Goal: Communication & Community: Answer question/provide support

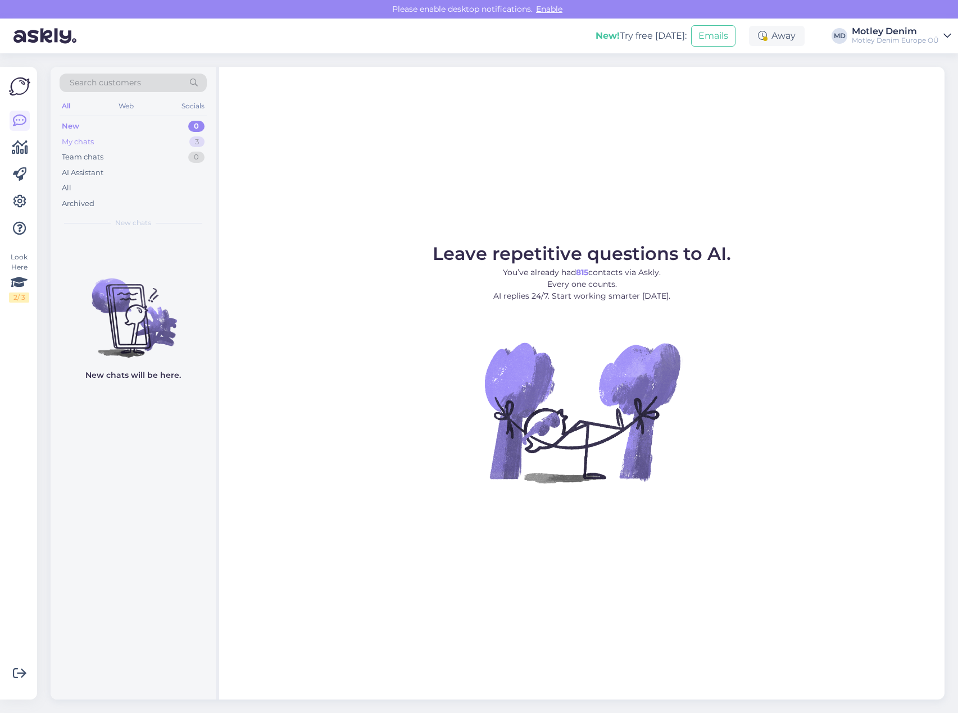
click at [161, 141] on div "My chats 3" at bounding box center [133, 142] width 147 height 16
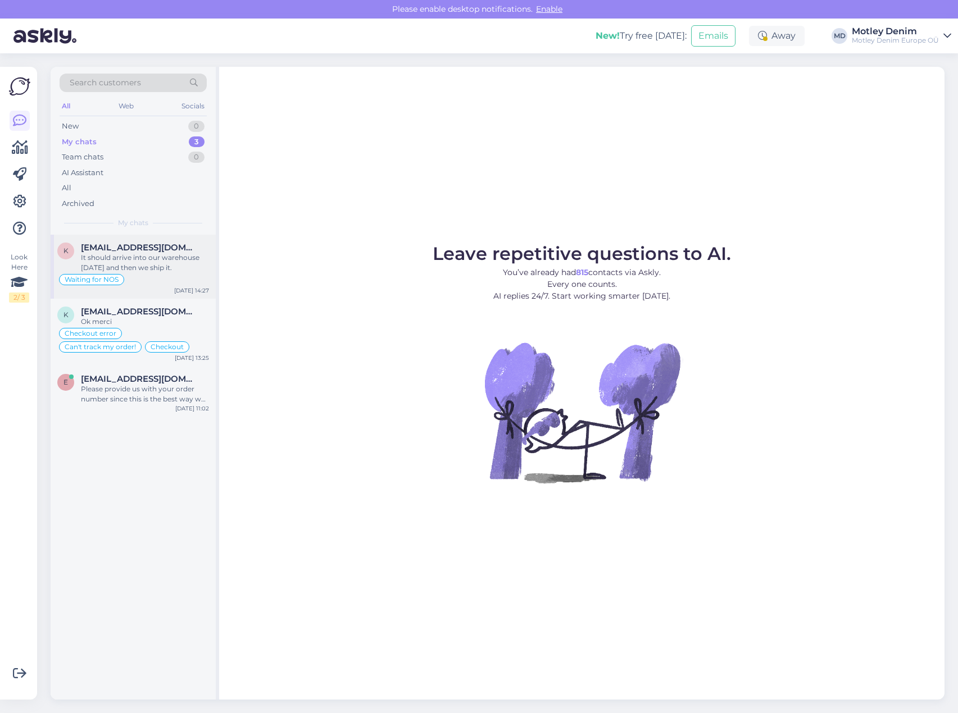
click at [137, 265] on div "It should arrive into our warehouse within 1 week and then we ship it." at bounding box center [145, 263] width 128 height 20
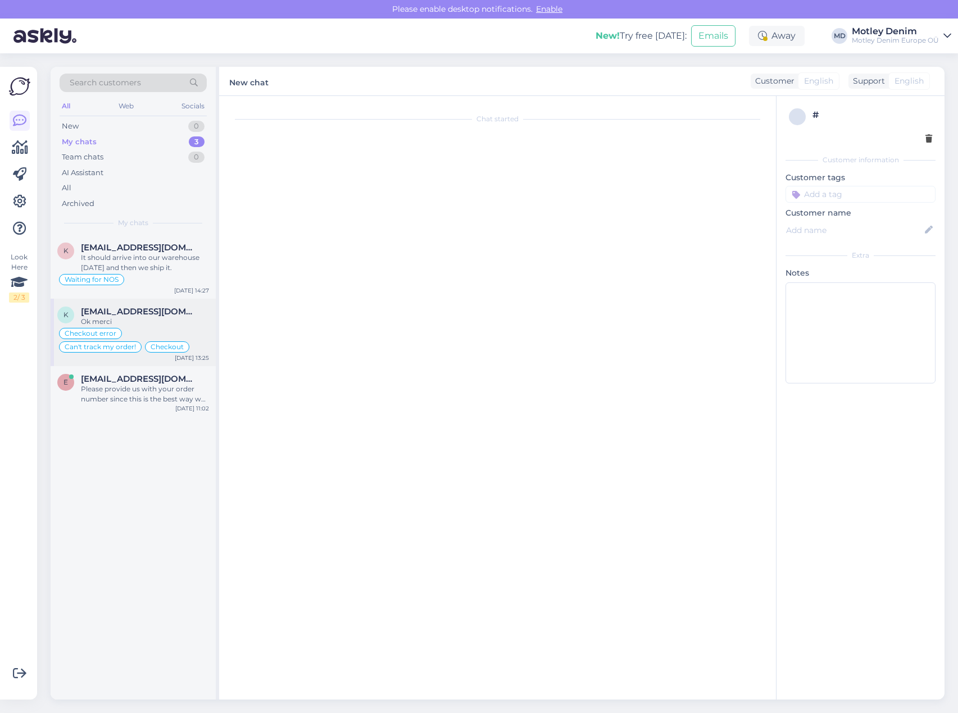
scroll to position [191, 0]
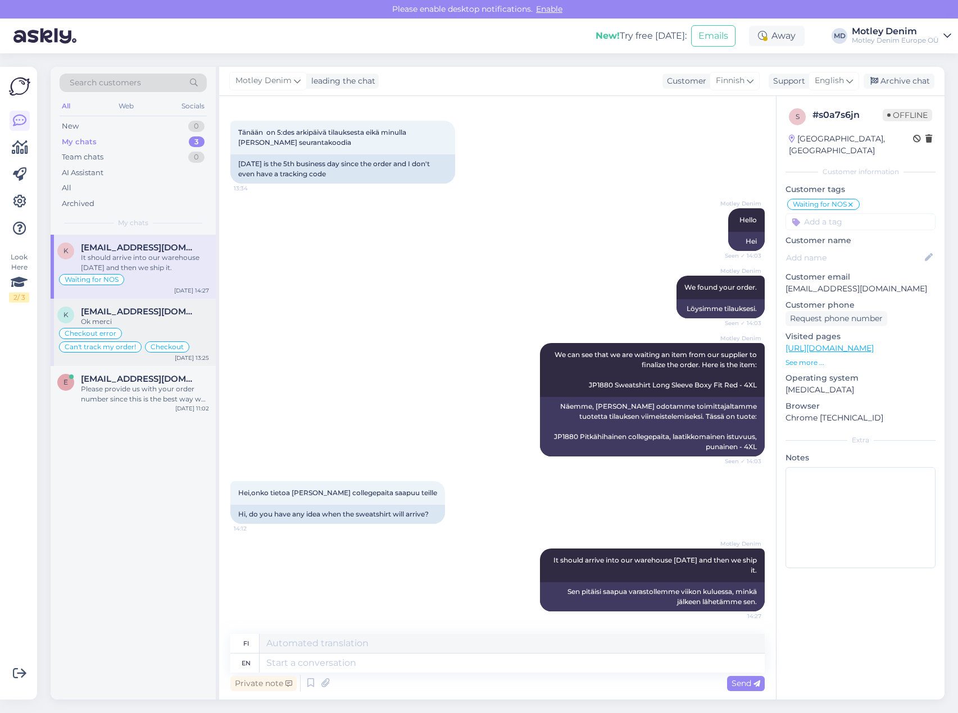
click at [179, 327] on div "Checkout error Can't track my order! Checkout" at bounding box center [133, 340] width 152 height 27
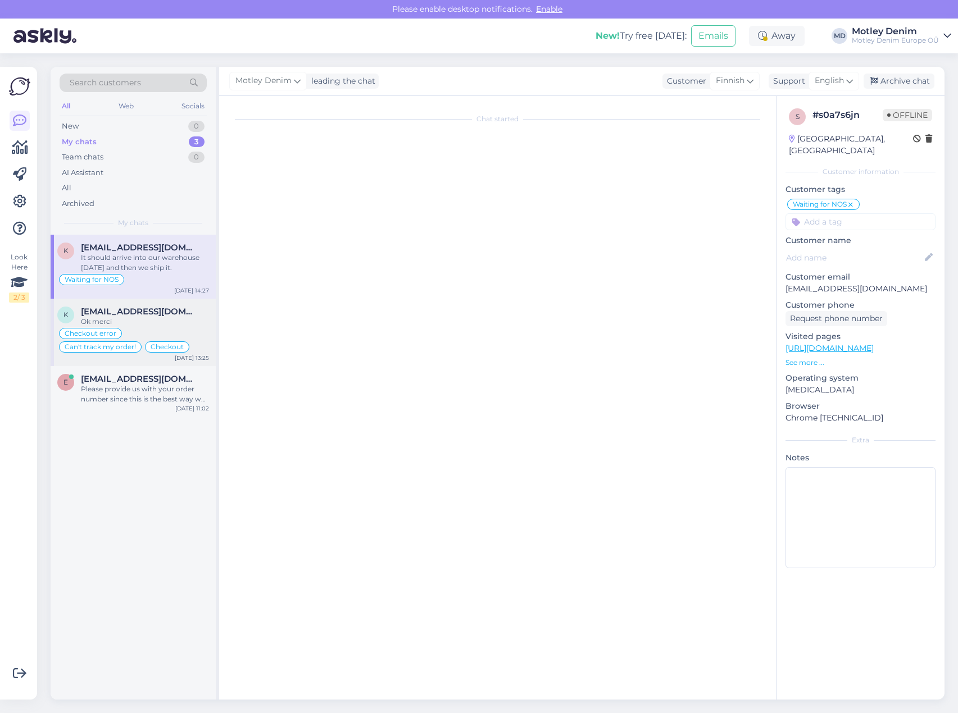
scroll to position [420, 0]
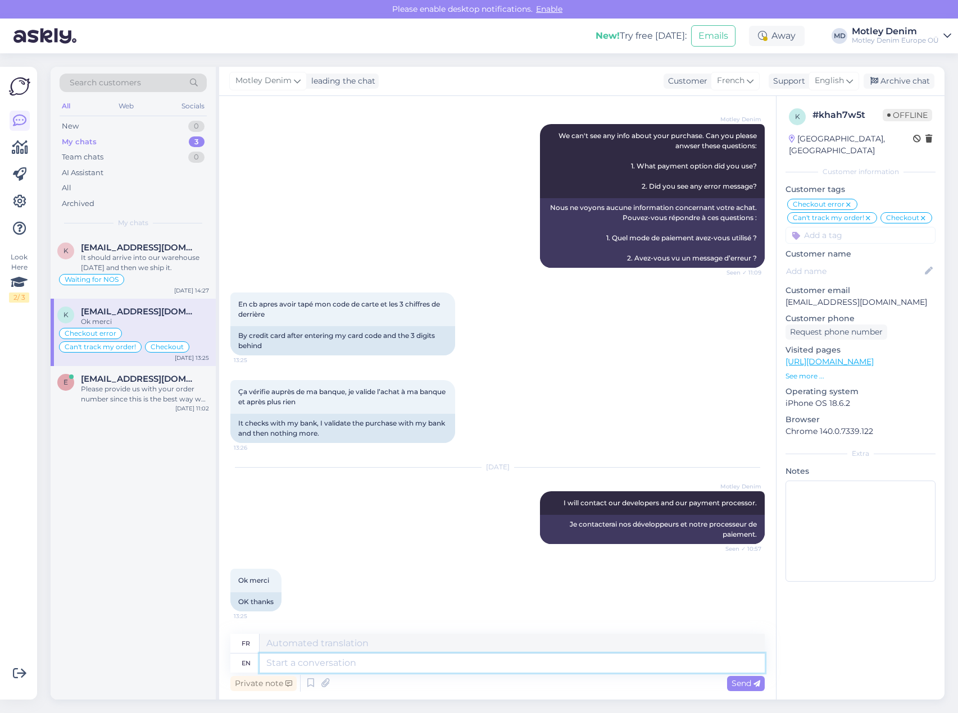
click at [347, 665] on textarea at bounding box center [512, 663] width 505 height 19
type textarea "Hello"
type textarea "Bonjour"
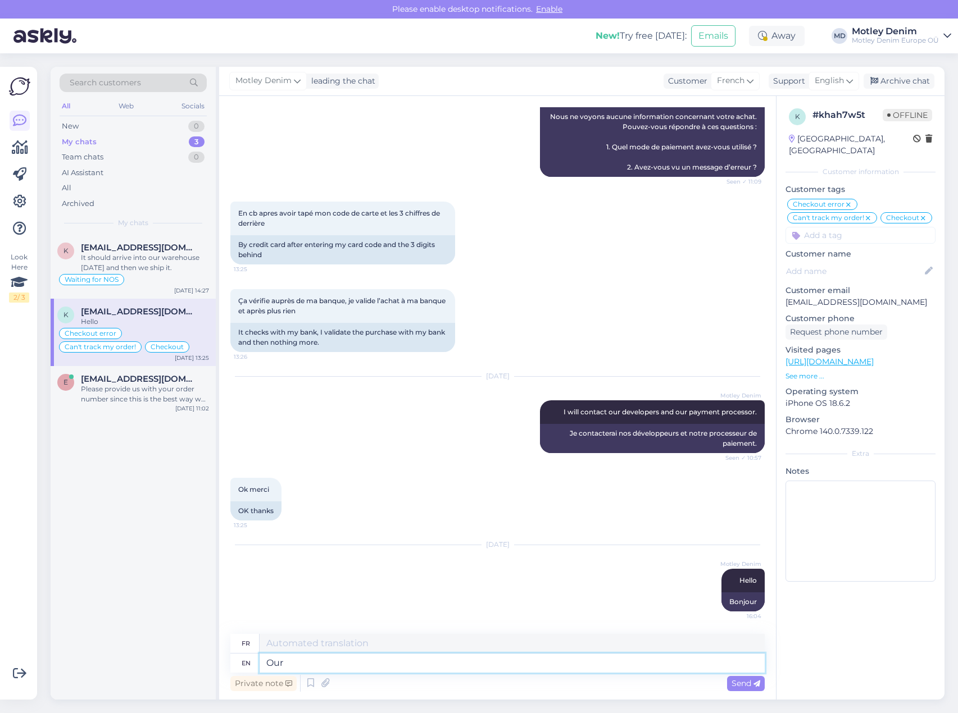
type textarea "Our d"
type textarea "Notre"
type textarea "Our develop"
type textarea "Notre développement"
type textarea "Our developers co"
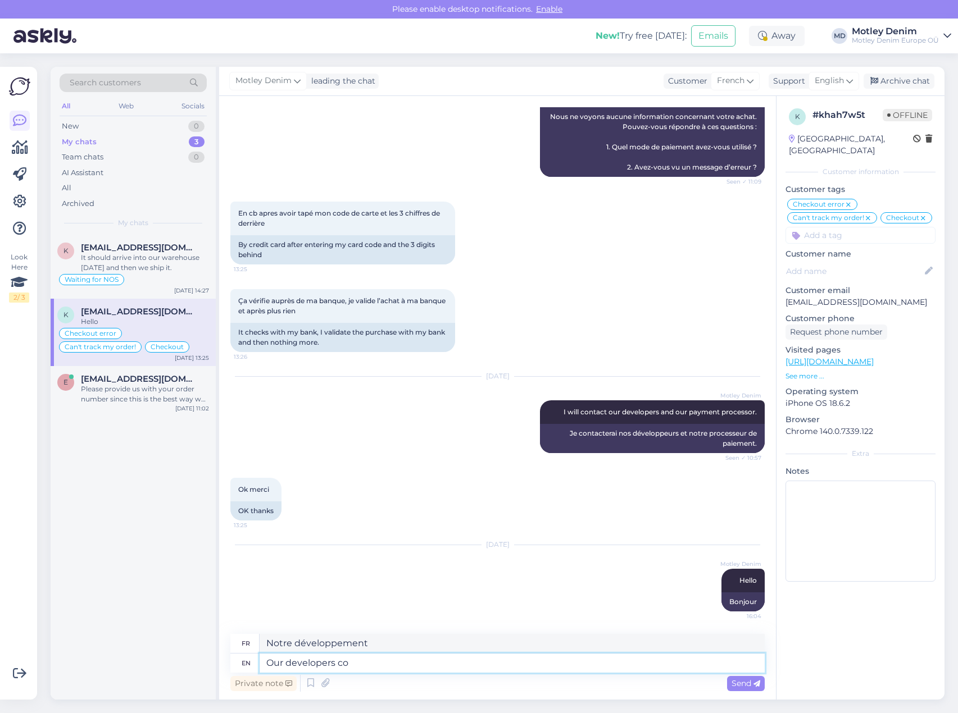
type textarea "Nos développeurs"
type textarea "Our developers couldn't f"
type textarea "Nos développeurs ne pouvaient pas"
type textarea "Our developers couldn't find a"
type textarea "Nos développeurs n'ont pas pu trouver"
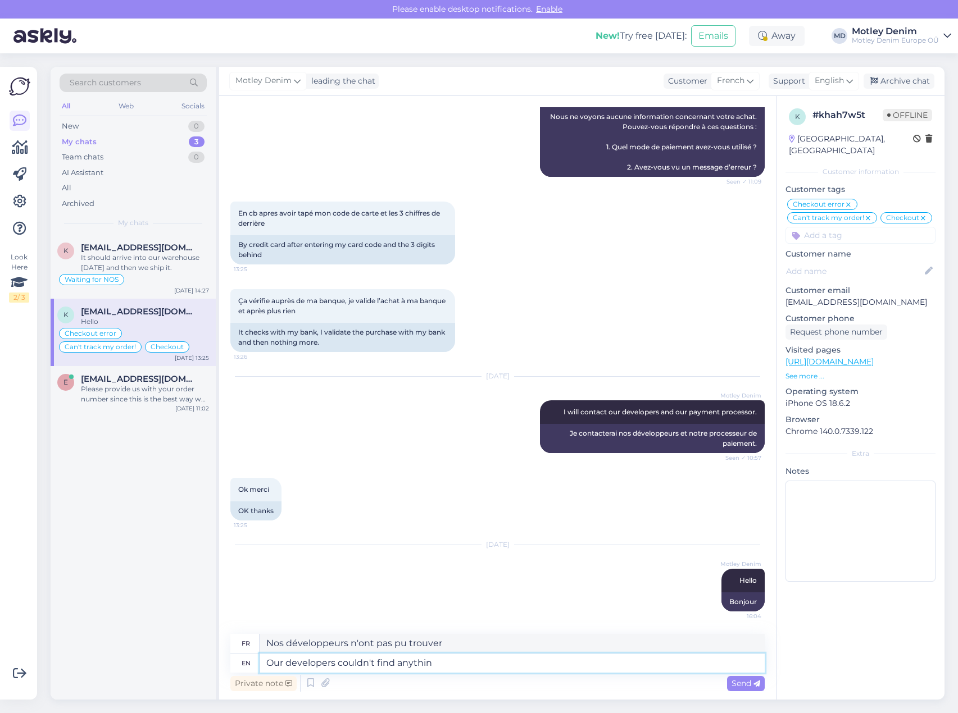
type textarea "Our developers couldn't find anything"
type textarea "Nos développeurs n'ont rien trouvé"
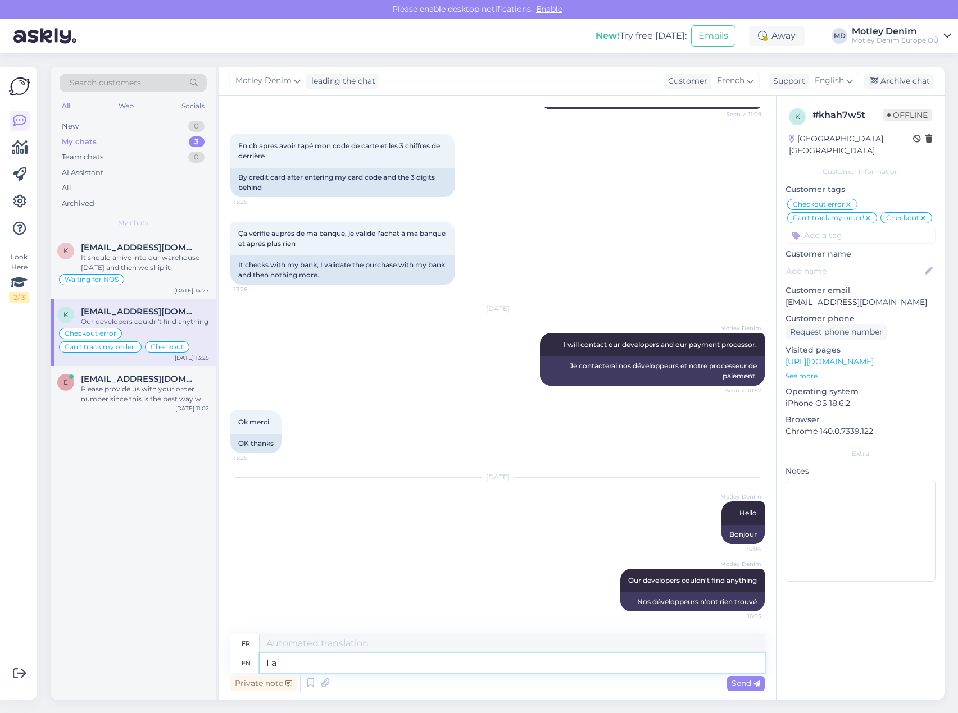
type textarea "I al"
type textarea "je"
type textarea "I also"
type textarea "Moi aussi"
type textarea "I also saw t"
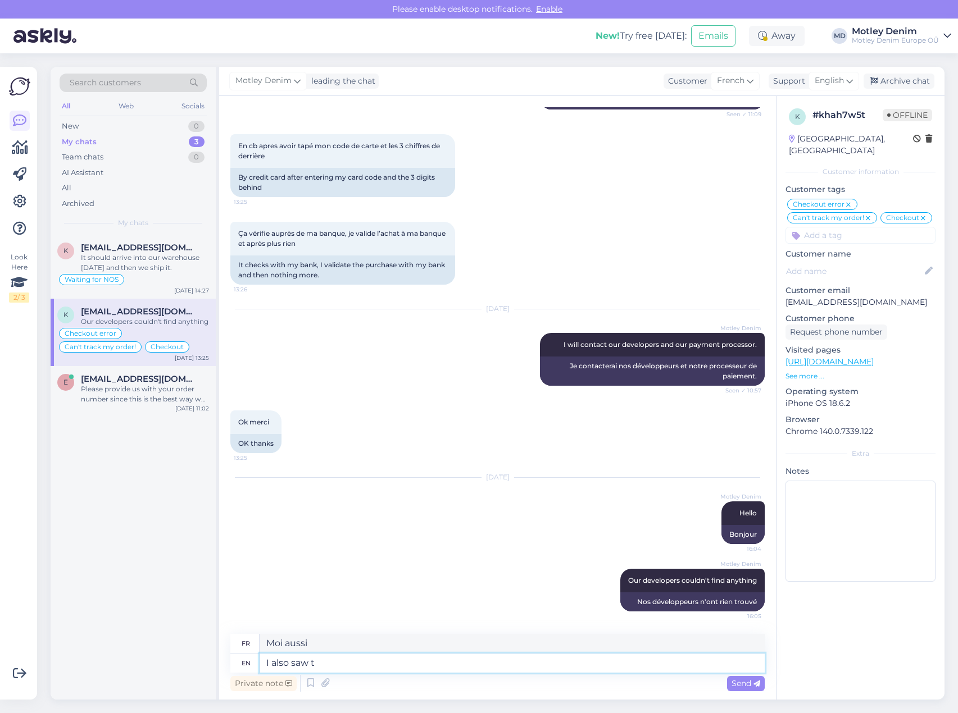
type textarea "J'ai aussi vu"
type textarea "I also saw that"
type textarea "J'ai aussi vu ça"
type textarea "I also saw that Adyen"
type textarea "J'ai aussi vu qu'Adyen"
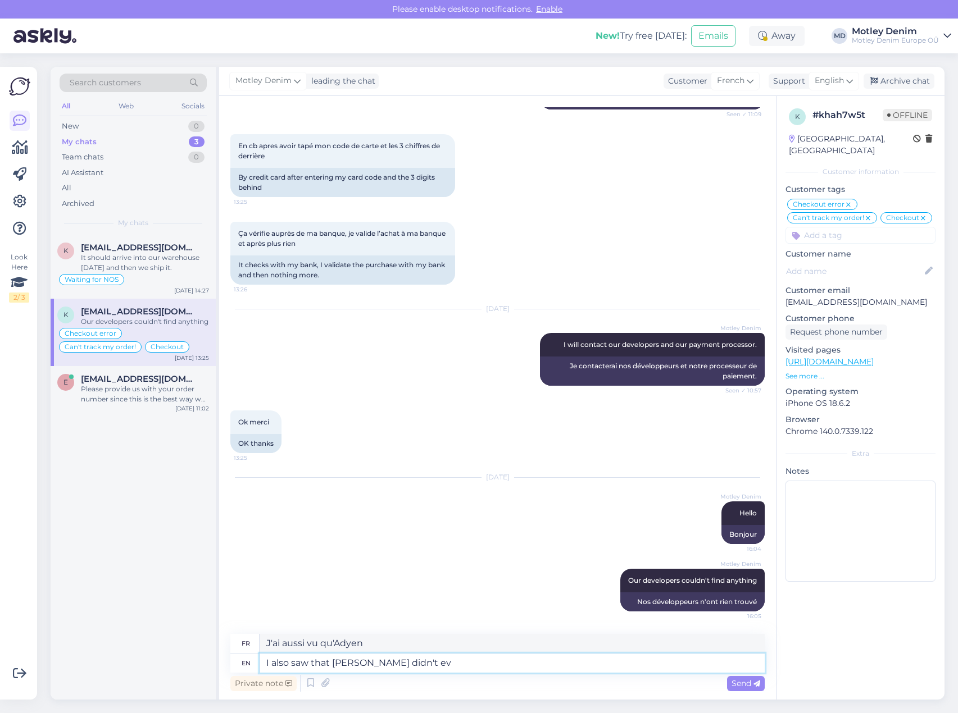
type textarea "I also saw that Adyen didn't eve"
type textarea "J'ai aussi vu qu'Adyen ne l'a pas fait"
type textarea "I also saw that Adyen didn't even re"
type textarea "J'ai aussi vu qu'Adyen n'avait même pas"
type textarea "I also saw that Adyen didn't even register"
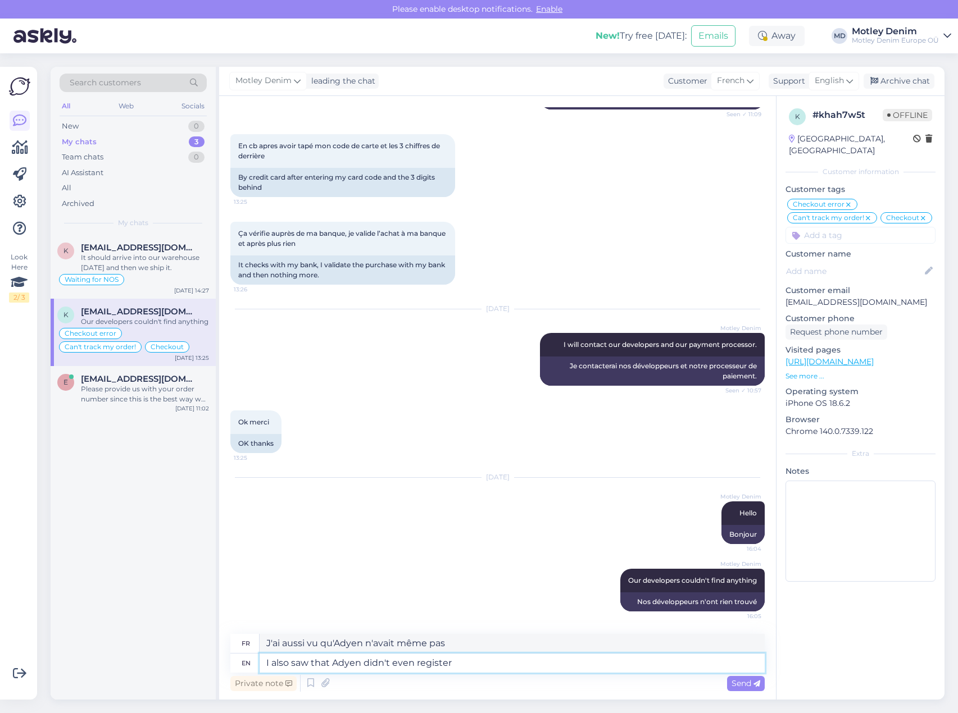
type textarea "J'ai aussi vu qu'Adyen ne s'était même pas enregistré"
type textarea "I also saw that Adyen(Our didn't even register"
type textarea "J'ai aussi vu qu'Adyen (O ne s'est même pas enregistré"
type textarea "I also saw that Adyen(Our payment provide didn't even register"
type textarea "J'ai également vu qu'Adyen (notre fournisseur de paiement n'a même pas enregist…"
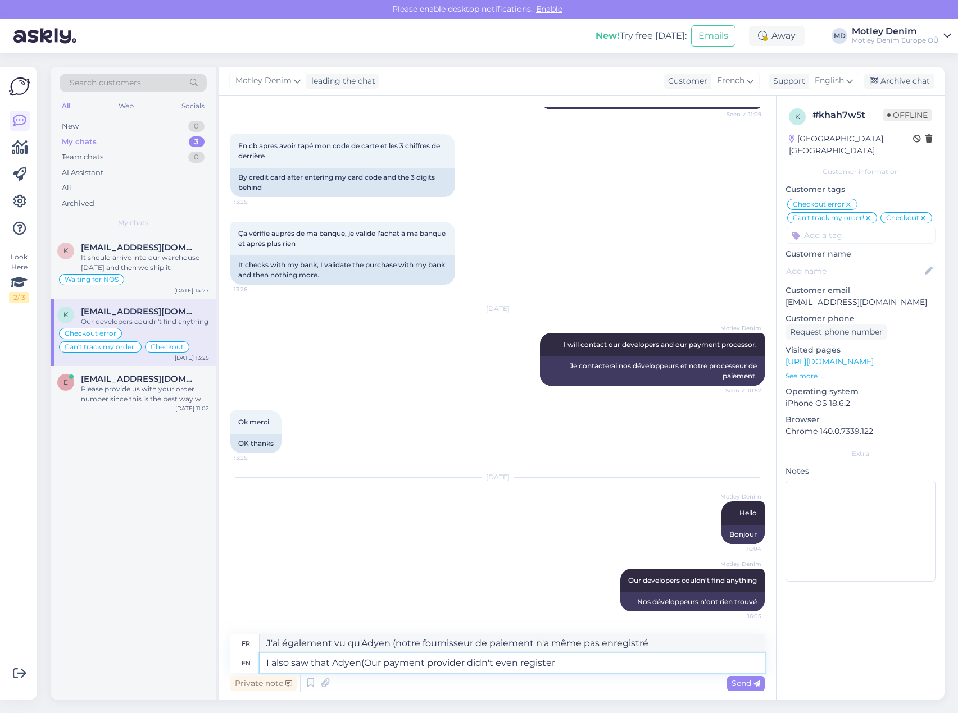
type textarea "I also saw that Adyen(Our payment provider) didn't even register"
type textarea "J'ai également vu qu'Adyen (notre fournisseur de paiement) ne s'était même pas …"
type textarea "I also saw that Adyen(Our payment provider) didn't even register the"
type textarea "J'ai également vu qu'Adyen (notre fournisseur de paiement) n'a même pas enregis…"
type textarea "I also saw that Adyen(Our payment provider) didn't even register the attempted …"
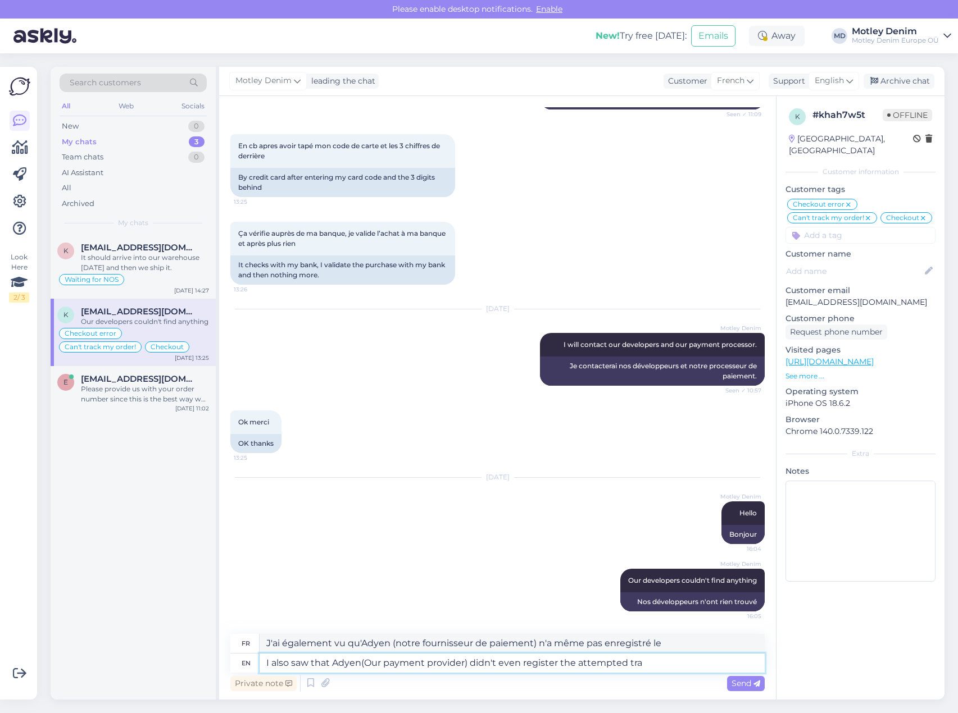
type textarea "J'ai également vu qu'Adyen (notre fournisseur de paiement) n'a même pas enregis…"
type textarea "I also saw that Adyen(Our payment provider) didn't even register the attempted …"
type textarea "J'ai également vu qu'Adyen (notre fournisseur de paiement) n'a même pas enregis…"
type textarea "I also saw that Adyen(Our payment provider) didn't even register the attempted …"
type textarea "J'ai également vu qu'Adyen (notre fournisseur de paiement) n'a même pas enregis…"
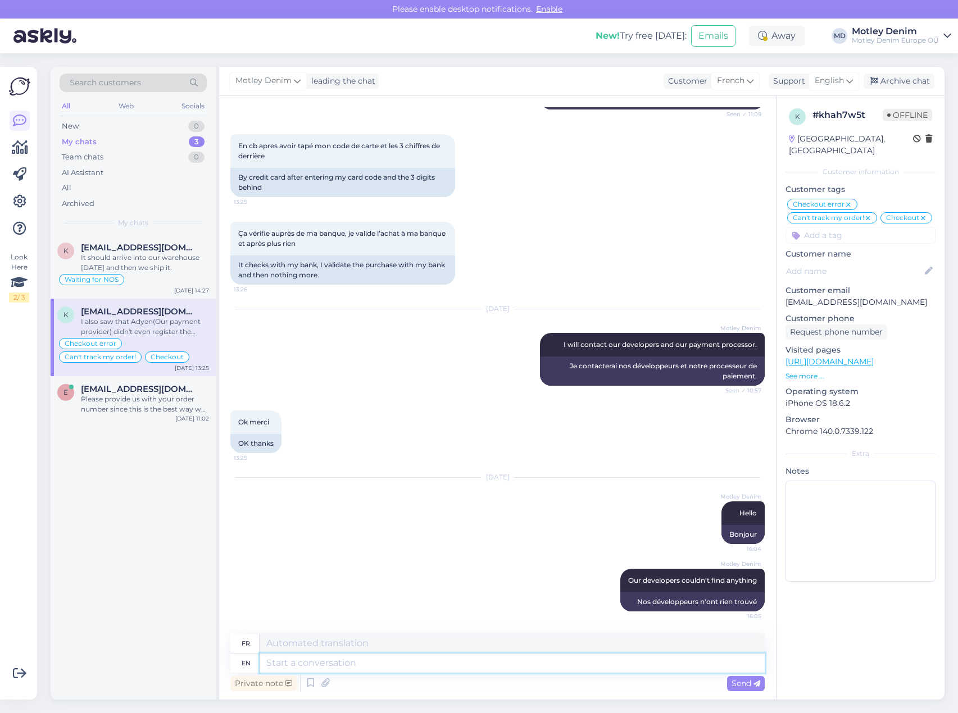
scroll to position [666, 0]
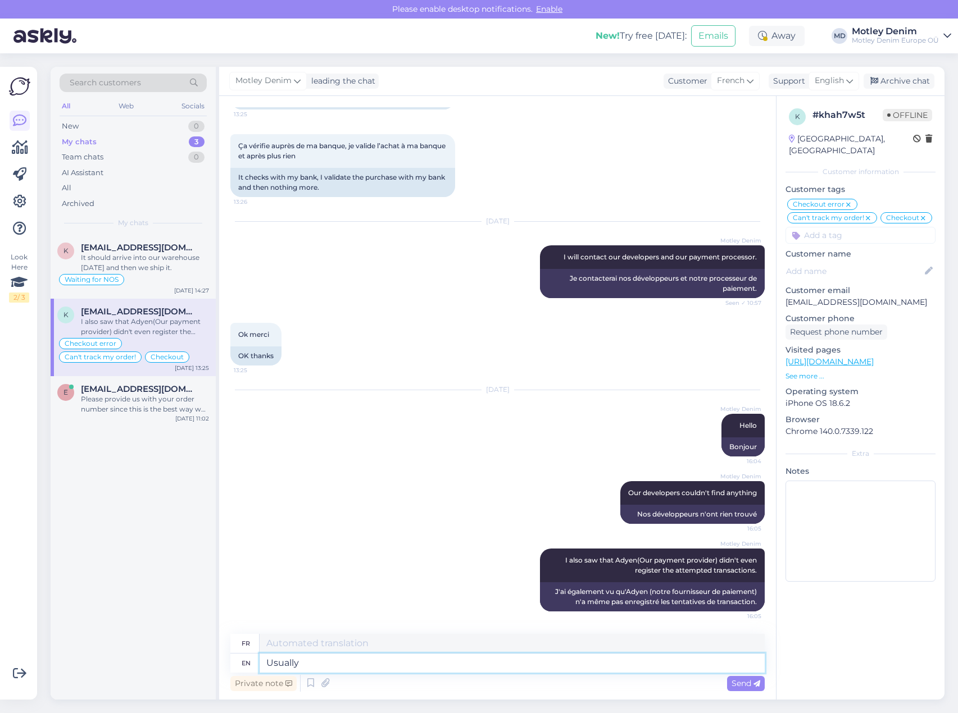
type textarea "Usually"
type textarea "Généralement"
type textarea "Usually it"
type textarea "Habituellement, c'est"
type textarea "Usually it does an"
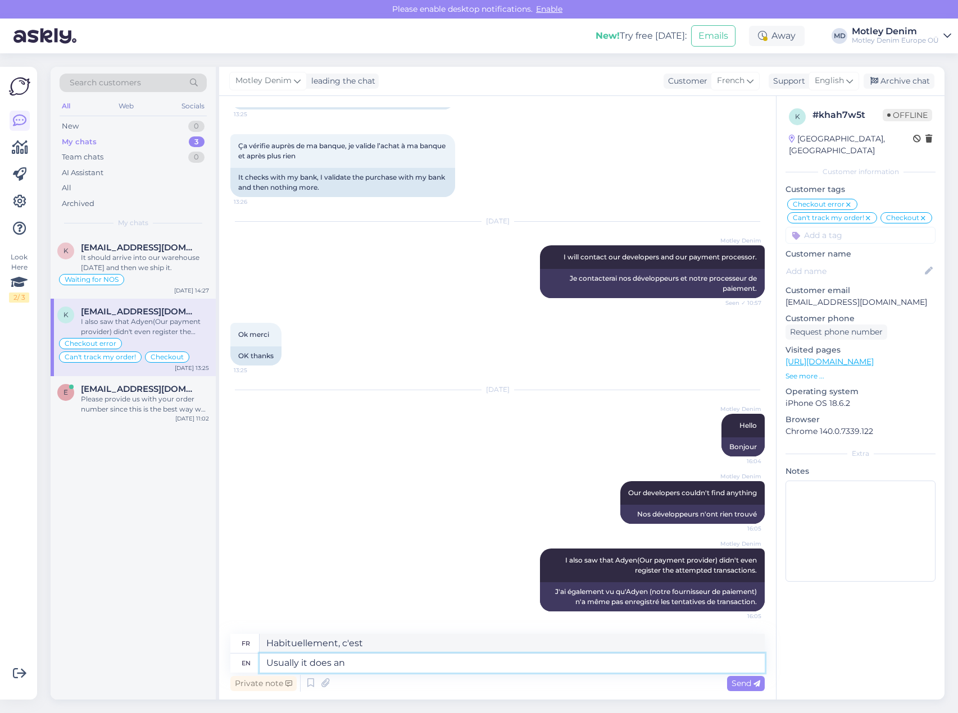
type textarea "Habituellement, c'est le cas."
type textarea "Usually it does and"
type textarea "Habituellement, c'est le cas et"
type textarea "Usually it does and then d"
type textarea "Habituellement, c'est le cas, et puis"
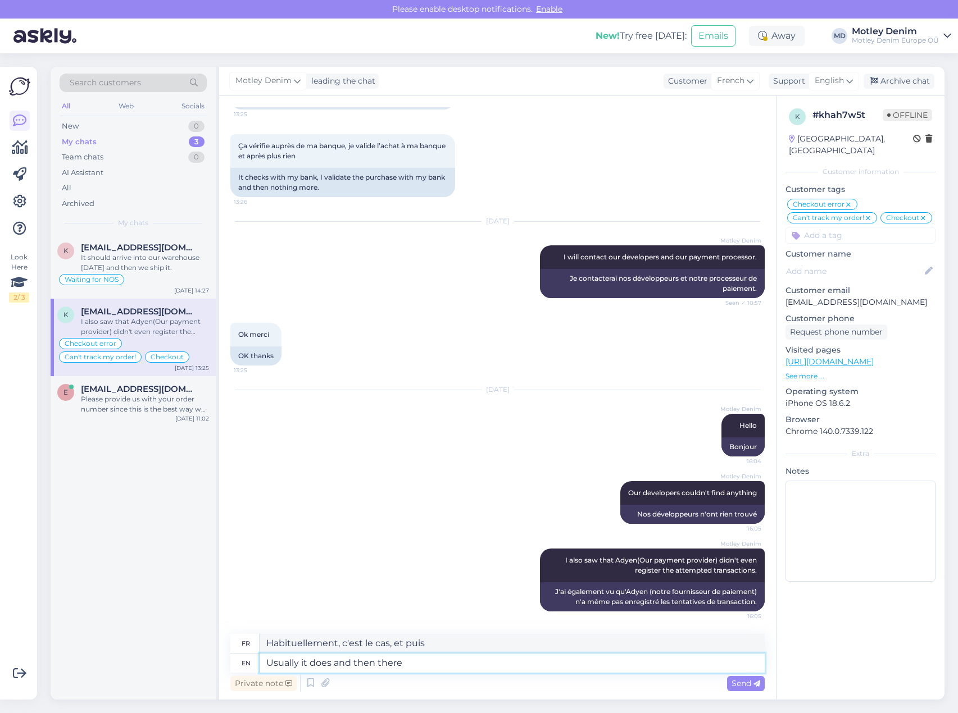
type textarea "Usually it does and then there"
type textarea "Habituellement, c'est le cas et puis là"
type textarea "Usually it does and then there is a"
type textarea "Habituellement, c'est le cas, et puis il y a"
type textarea "Usually it does and then there is a re"
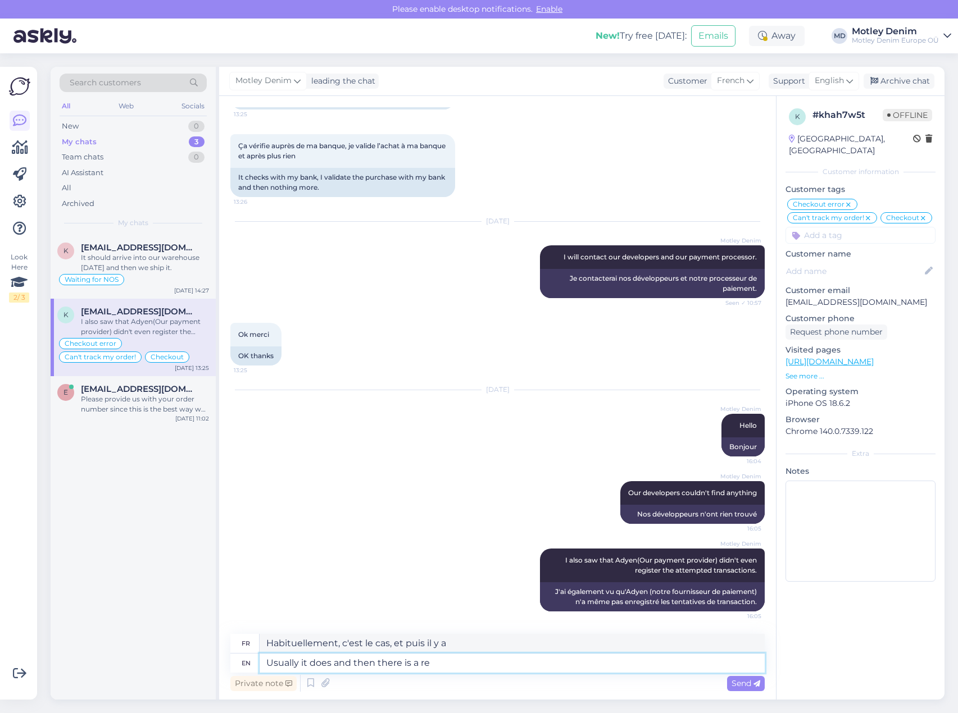
type textarea "Habituellement, c'est le cas et puis il y a un"
type textarea "Usually it does and then there is a reason wh"
type textarea "Habituellement, c'est le cas, et il y a une raison."
type textarea "Usually it does and then there is a reason why i"
type textarea "Habituellement, c'est le cas, et il y a une raison à cela."
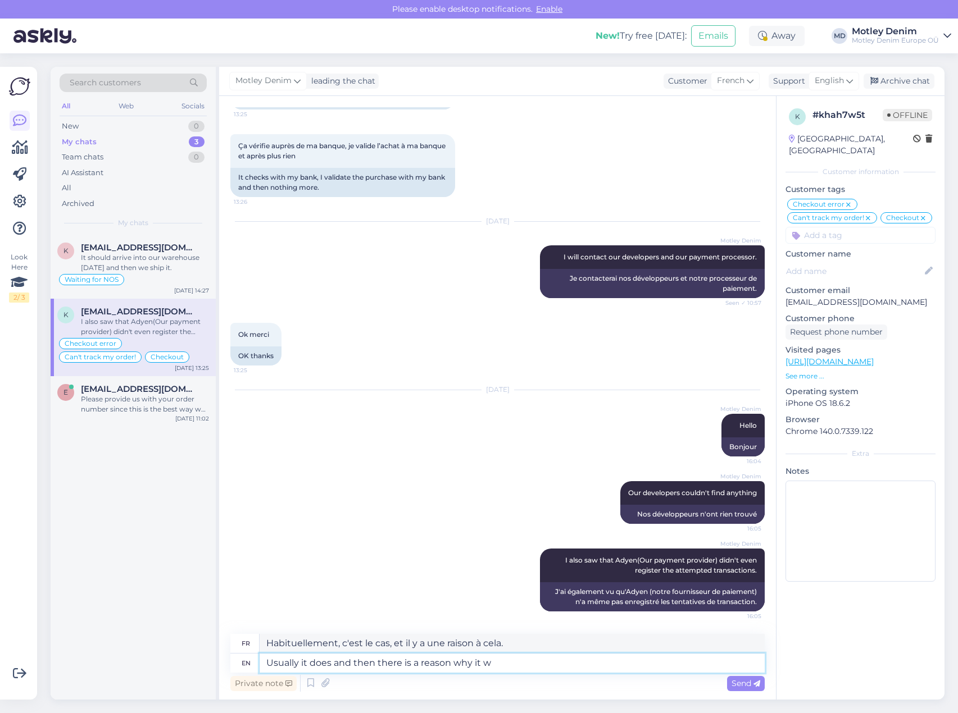
type textarea "Usually it does and then there is a reason why it wa"
type textarea "Habituellement, c'est le cas, et il y a une raison pour laquelle cela se produi…"
type textarea "Usually it does and then there is a reason why it was"
type textarea "Habituellement, c'est le cas, et il y a une raison pour laquelle c'est le cas."
type textarea "Usually it does and then there is a reason why it was canceled"
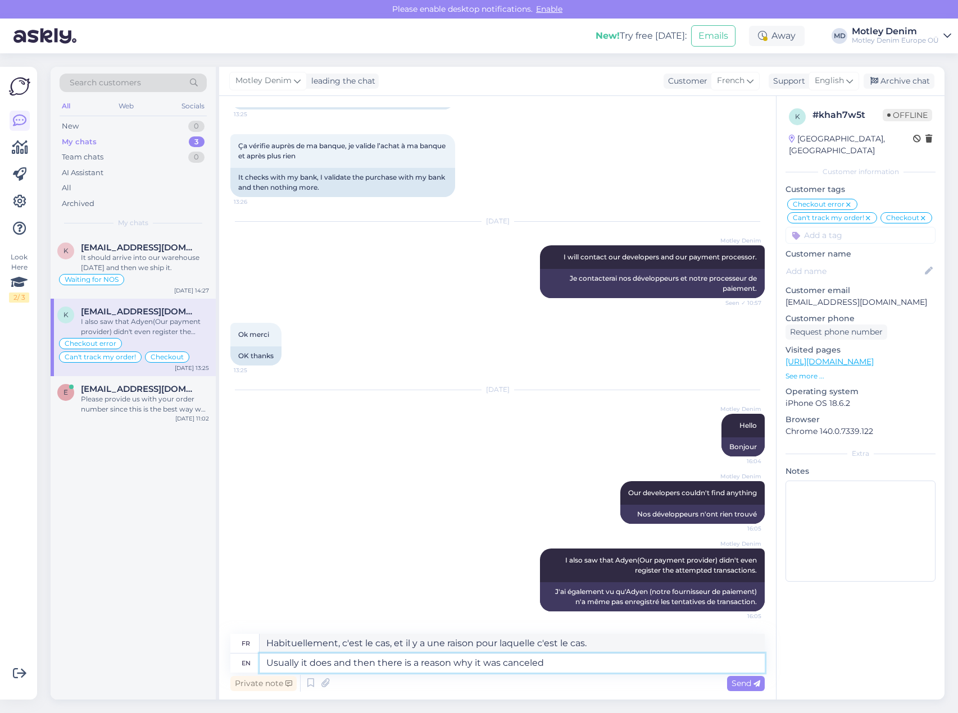
type textarea "Habituellement, c'est le cas et il y a une raison pour laquelle cela a été annu…"
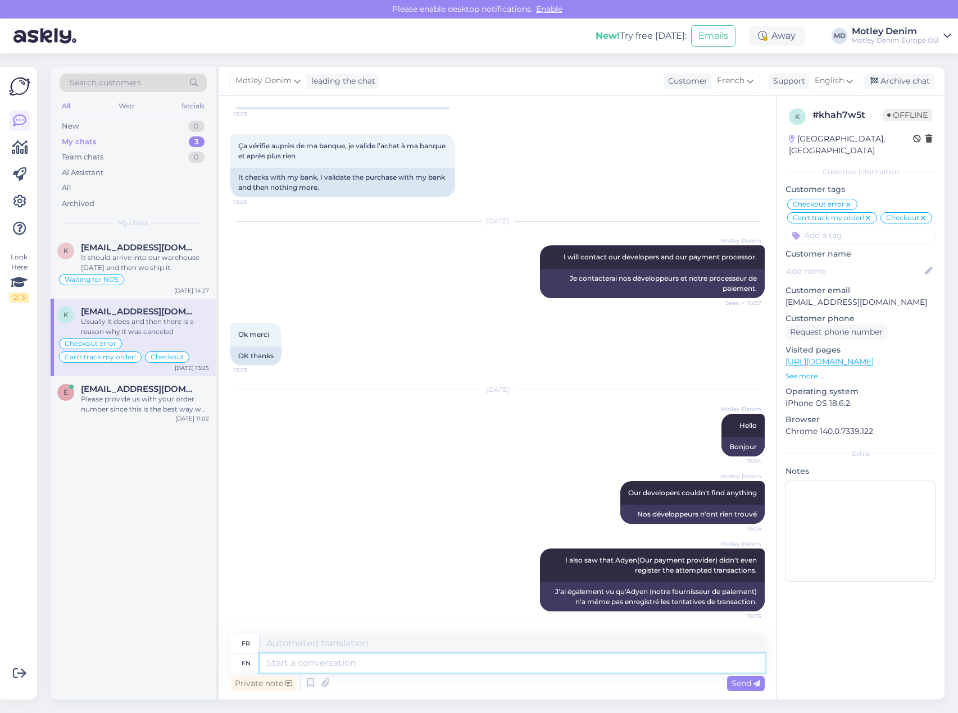
scroll to position [754, 0]
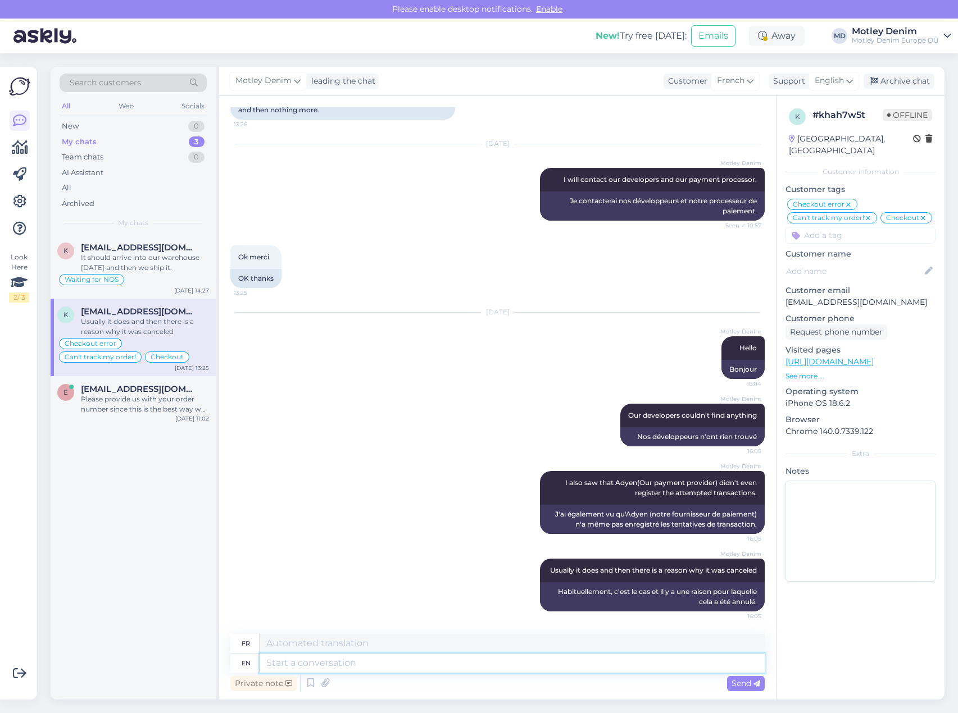
click at [548, 662] on textarea at bounding box center [512, 663] width 505 height 19
type textarea "Have"
type textarea "Avoir"
type textarea "Have you"
type textarea "Avez-vous"
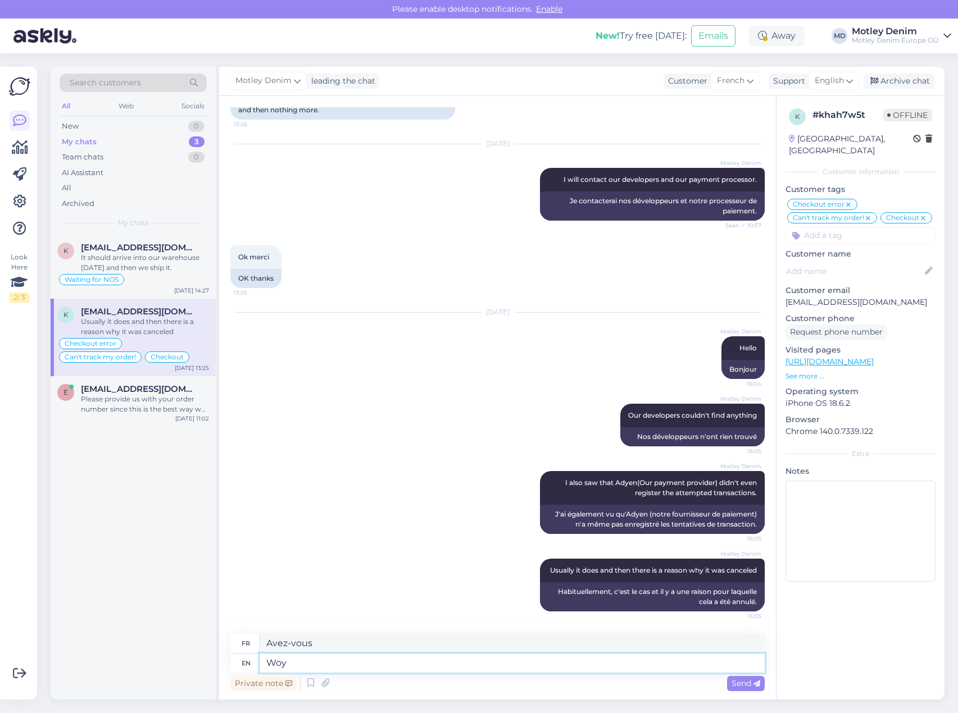
type textarea "Wo"
type textarea "Woy"
type textarea "Would"
type textarea "Serait"
type textarea "Would you t"
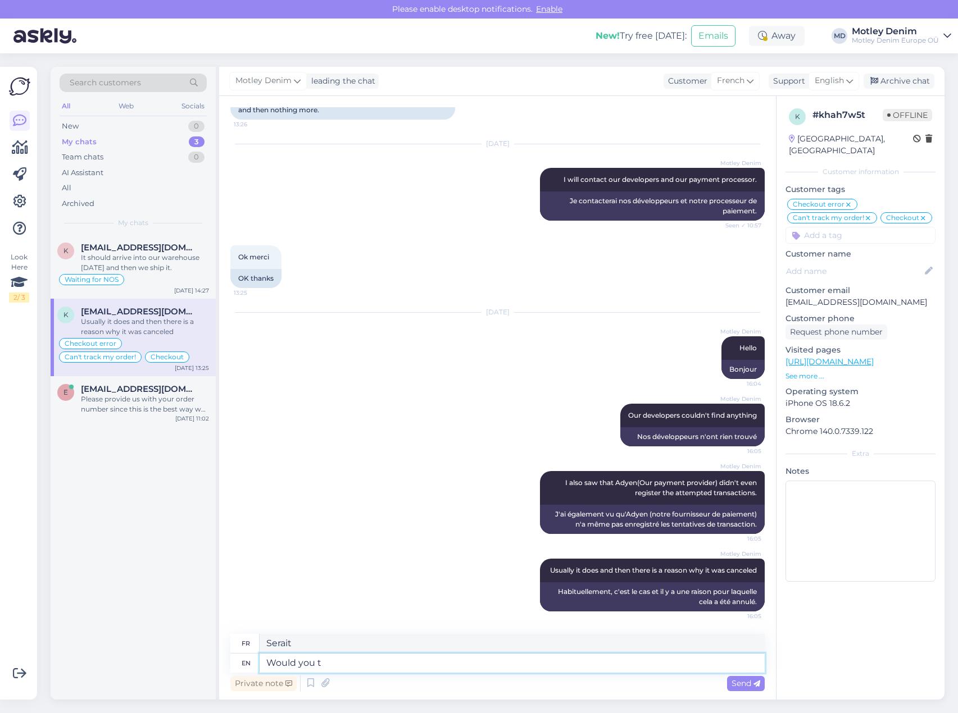
type textarea "Veux-tu"
type textarea "Would you try ag"
type textarea "Veux-tu essayer"
type textarea "Would you try again"
type textarea "Veux-tu réessayer ?"
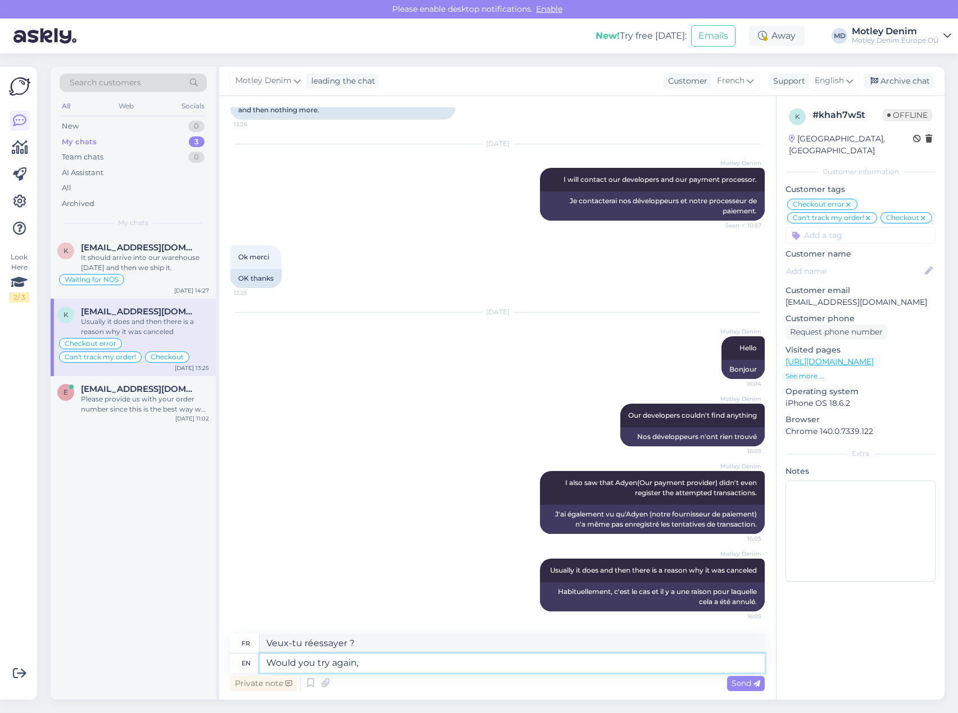
type textarea "Would you try again, m"
type textarea "Veux-tu réessayer,"
type textarea "Would you try again, maybe there"
type textarea "Pourriez-vous réessayer, peut-être ?"
type textarea "Would you try again, maybe there"
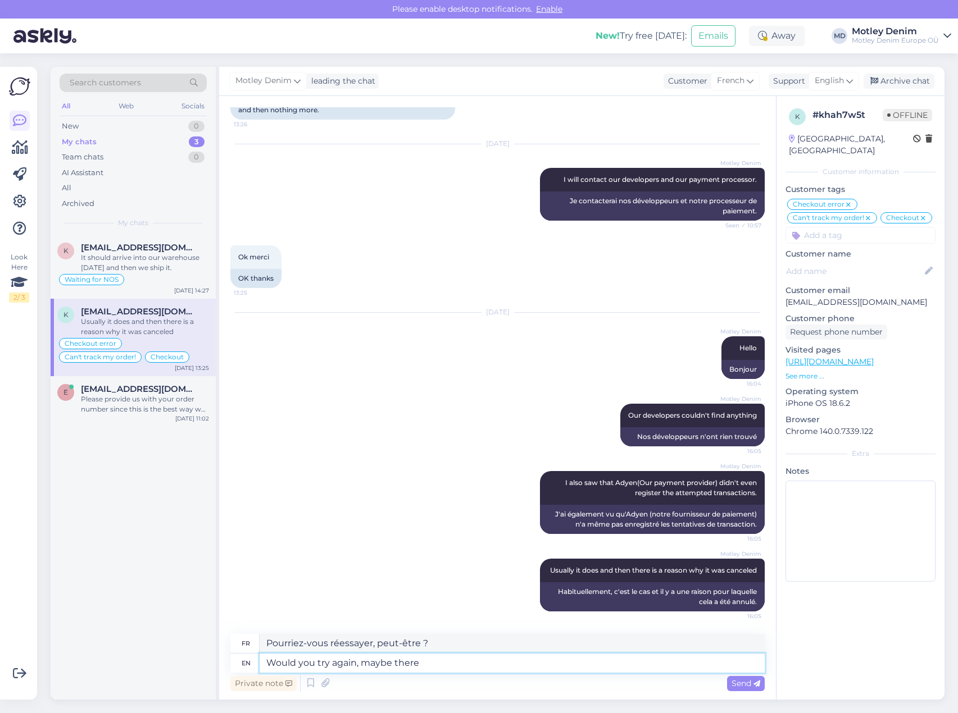
type textarea "Pourriez-vous réessayer, peut-être qu'il y a"
type textarea "Would you try again, maybe there was someth"
type textarea "Pourriez-vous réessayer, peut-être qu'il y en avait"
type textarea "Would you try again, maybe there was something wron"
type textarea "Veux-tu réessayer, peut-être qu'il y avait quelque chose"
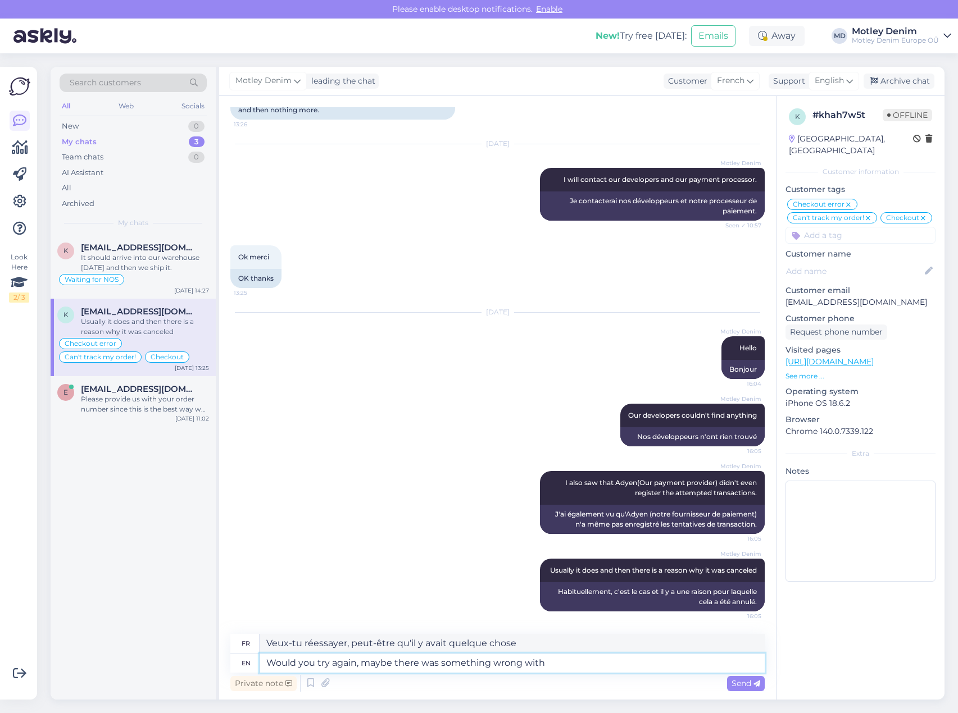
type textarea "Would you try again, maybe there was something wrong with"
type textarea "Pourriez-vous réessayer, peut-être qu'il y avait quelque chose qui n'allait pas…"
type textarea "Would you try again, maybe there was something wrong with the"
type textarea "Pourriez-vous réessayer, peut-être qu'il y avait un problème avec le"
type textarea "Would you try again, maybe there was something wrong with"
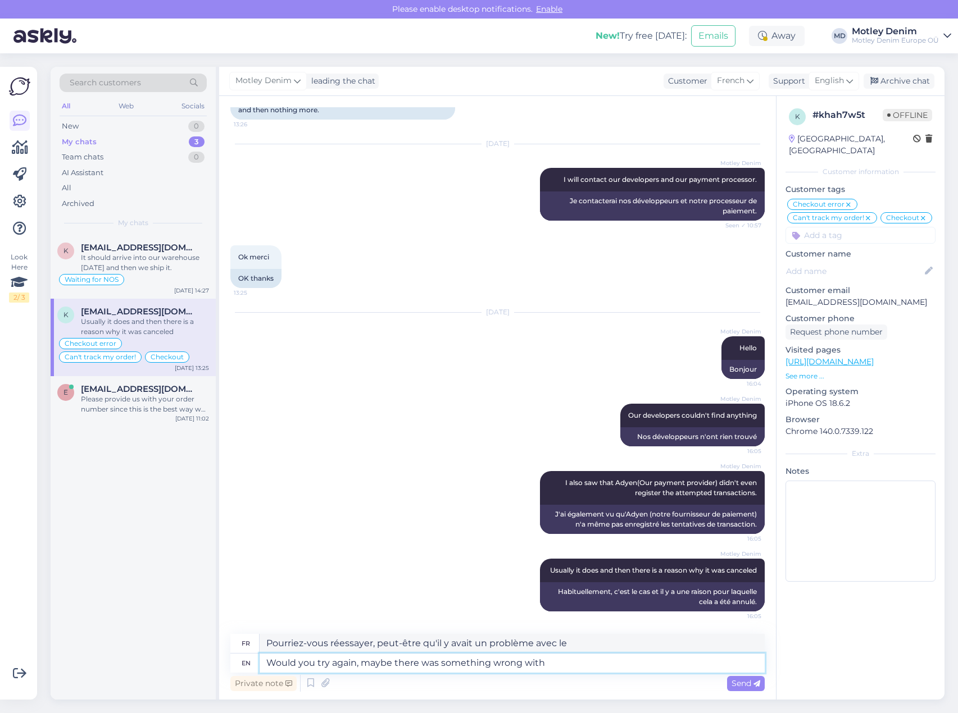
type textarea "Pourriez-vous réessayer, peut-être qu'il y avait quelque chose qui n'allait pas…"
type textarea "Would you try again, maybe there was something wrong with your bank"
type textarea "Pourriez-vous réessayer, peut-être qu'il y avait un problème avec votre"
type textarea "Would you try again, maybe there was something wrong with your bank at t"
type textarea "Pourriez-vous réessayer, peut-être qu'il y avait un problème avec votre banque"
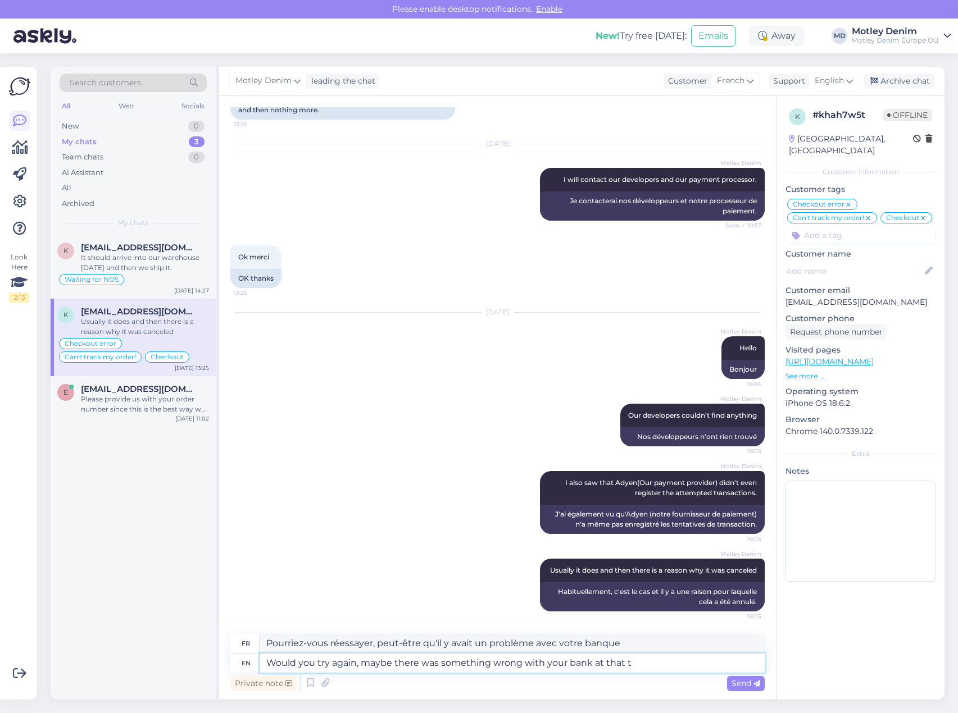
type textarea "Would you try again, maybe there was something wrong with your bank at that ti"
type textarea "Pourriez-vous réessayer, peut-être qu'il y avait un problème avec votre banque à"
type textarea "Would you try again, maybe there was something wrong with your bank at that time"
type textarea "Pourriez-vous réessayer, peut-être qu'il y avait un problème avec votre banque …"
type textarea "Would you try again, maybe there was something wrong with your bank at that tim…"
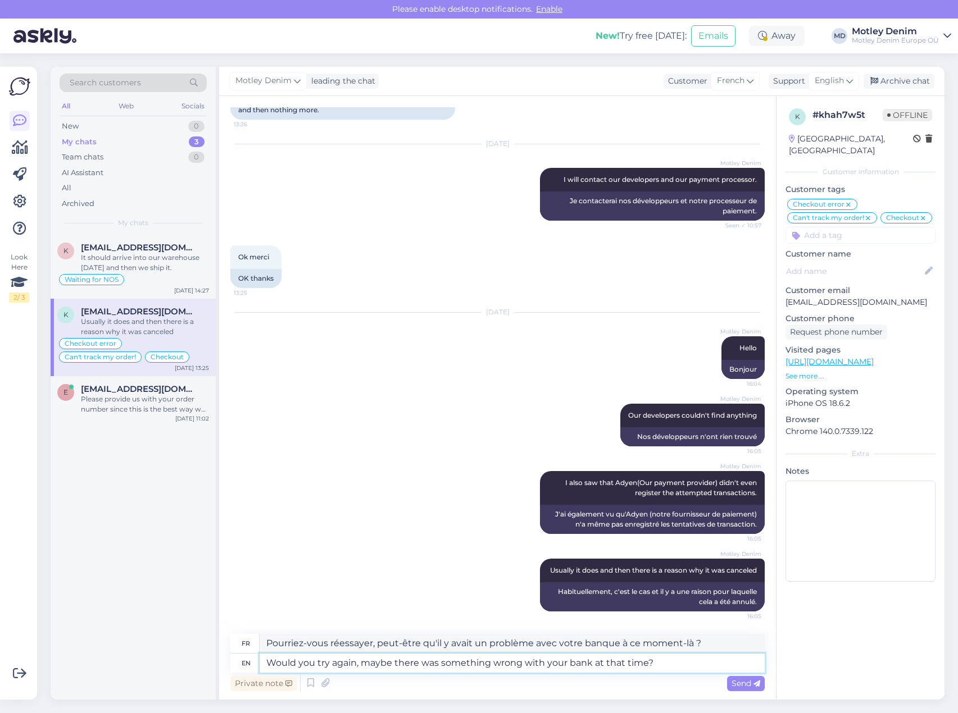
type textarea "Pourriez-vous réessayer, peut-être y avait-il un problème avec votre banque à c…"
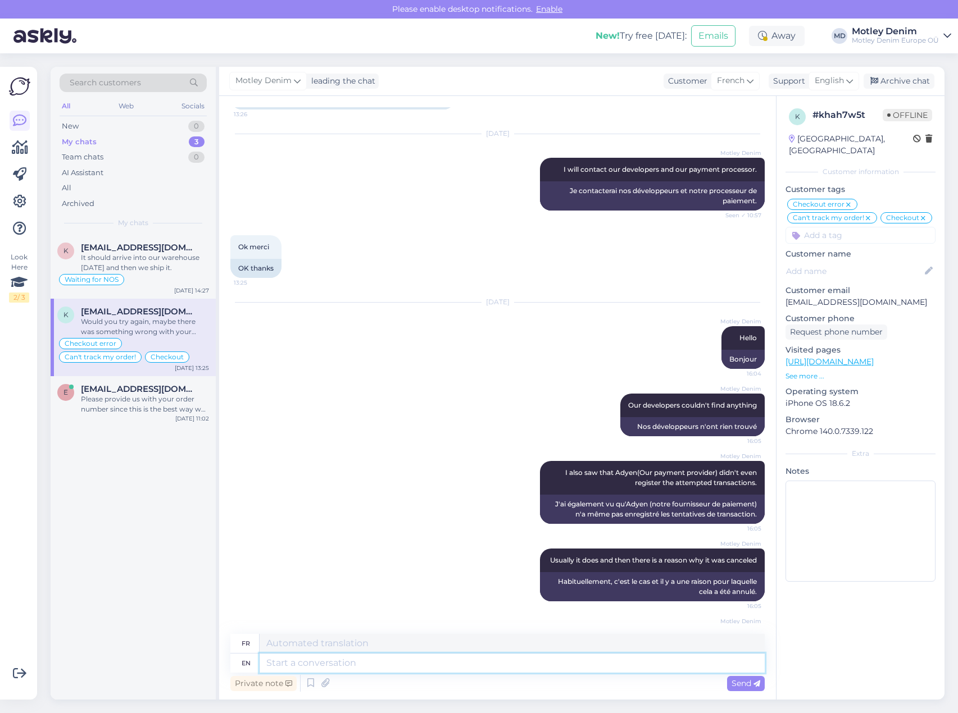
scroll to position [842, 0]
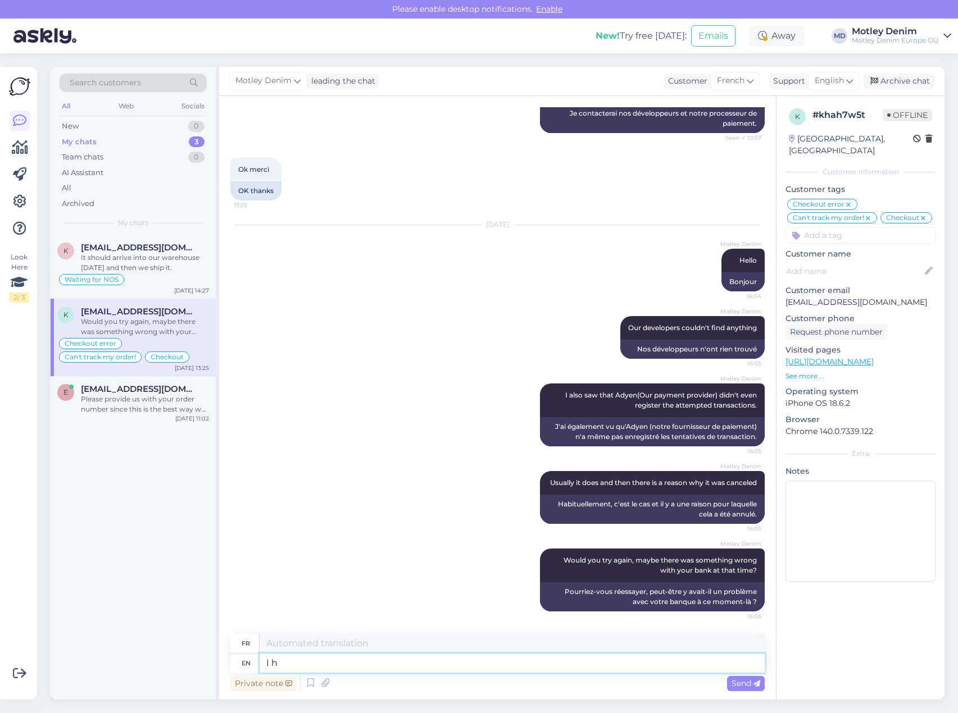
type textarea "I ha"
type textarea "je"
type textarea "I haven't heard"
type textarea "Je n'ai pas"
type textarea "I haven't heard back"
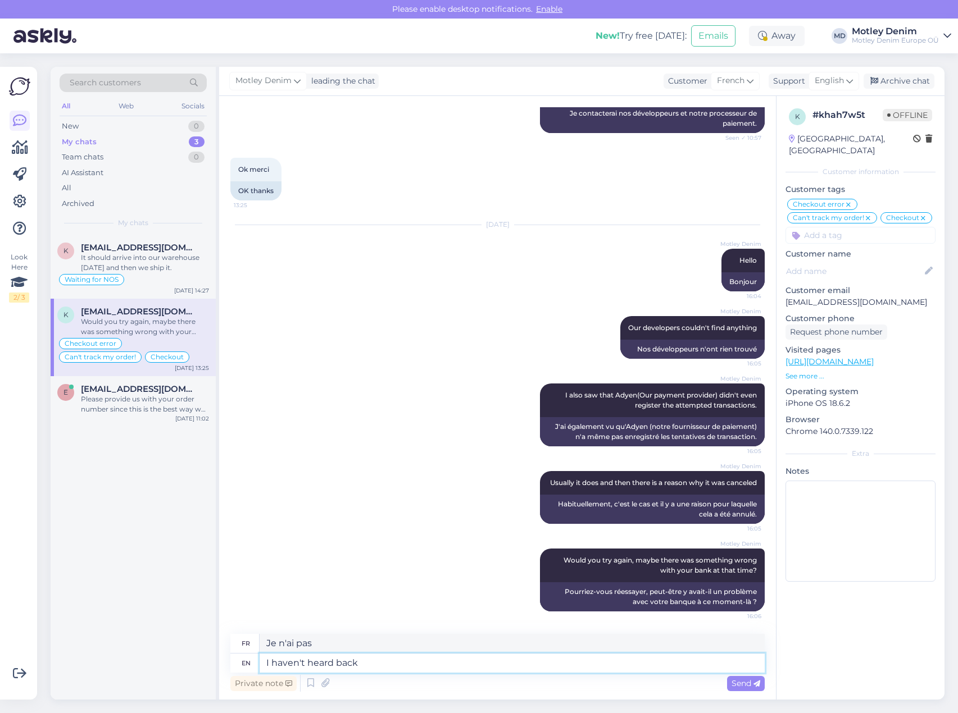
type textarea "Je n'ai pas entendu"
type textarea "I haven't heard back f"
type textarea "Je n'ai pas eu de réponse."
type textarea "I haven't heard back from"
type textarea "Je n'ai pas eu de nouvelles de"
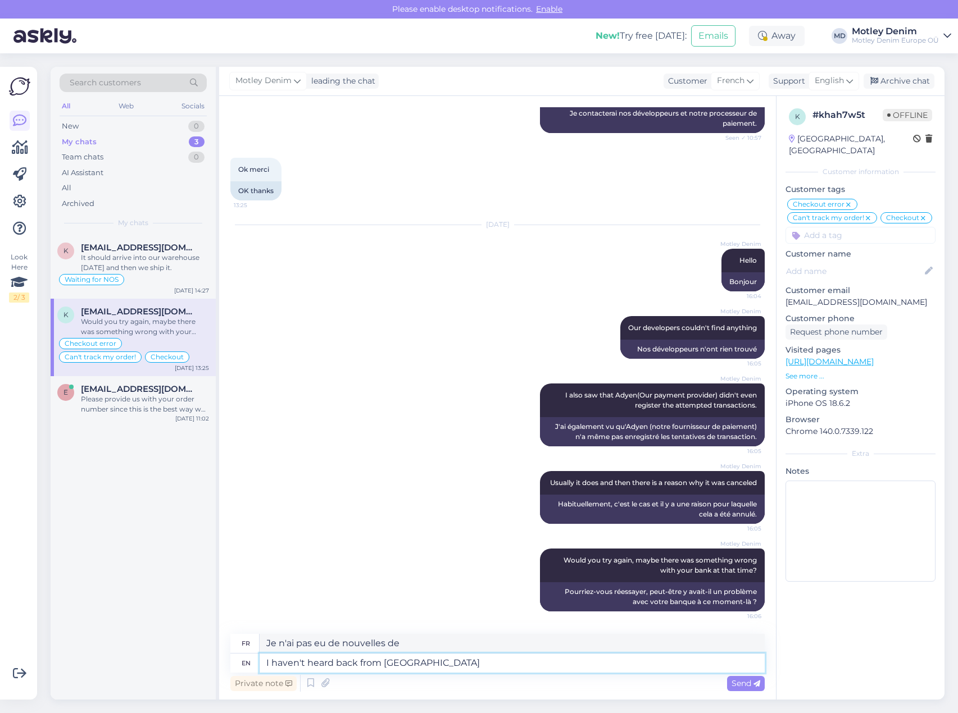
type textarea "I haven't heard back from Adyen y"
type textarea "Je n'ai pas eu de nouvelles d'Adyen"
type textarea "I haven't heard back from Adyen yet."
type textarea "Je n'ai pas encore eu de nouvelles d'Adyen."
